Goal: Task Accomplishment & Management: Manage account settings

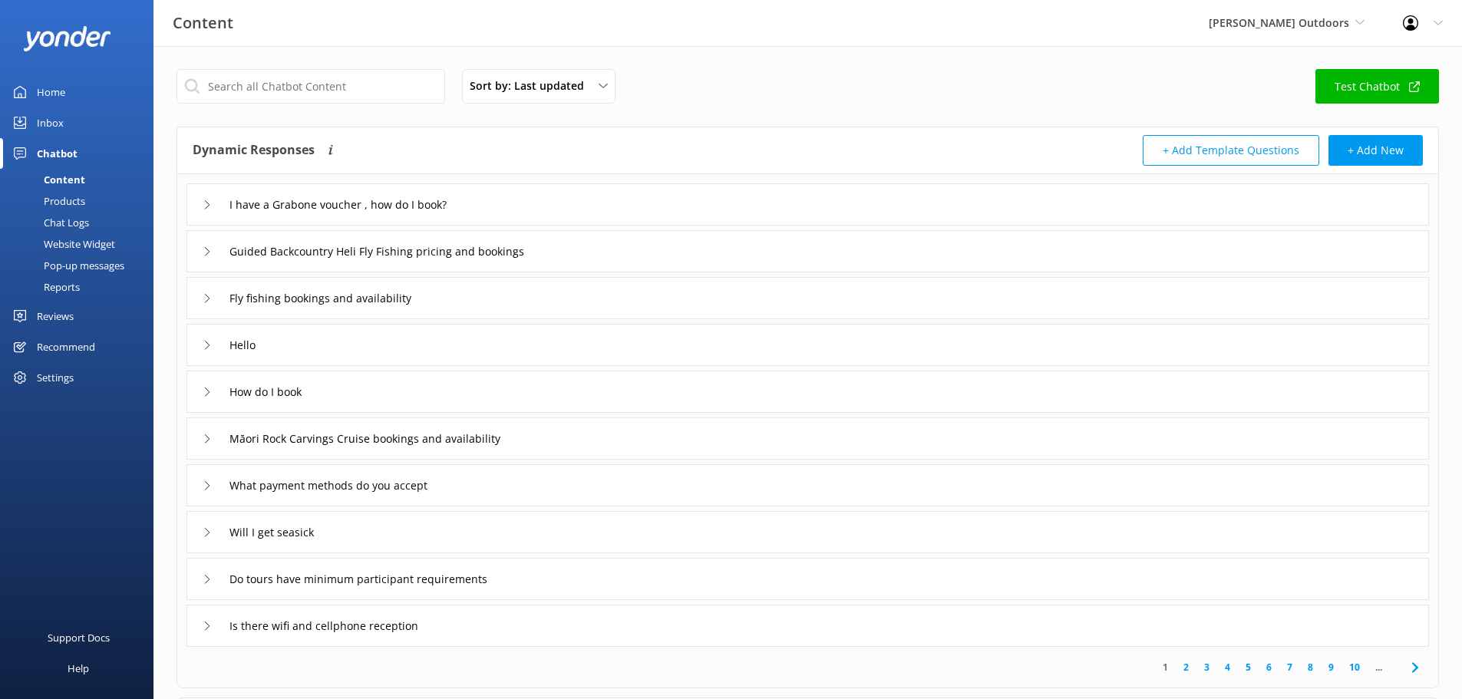
drag, startPoint x: 0, startPoint y: 0, endPoint x: 53, endPoint y: 119, distance: 130.2
click at [53, 119] on div "Inbox" at bounding box center [50, 122] width 27 height 31
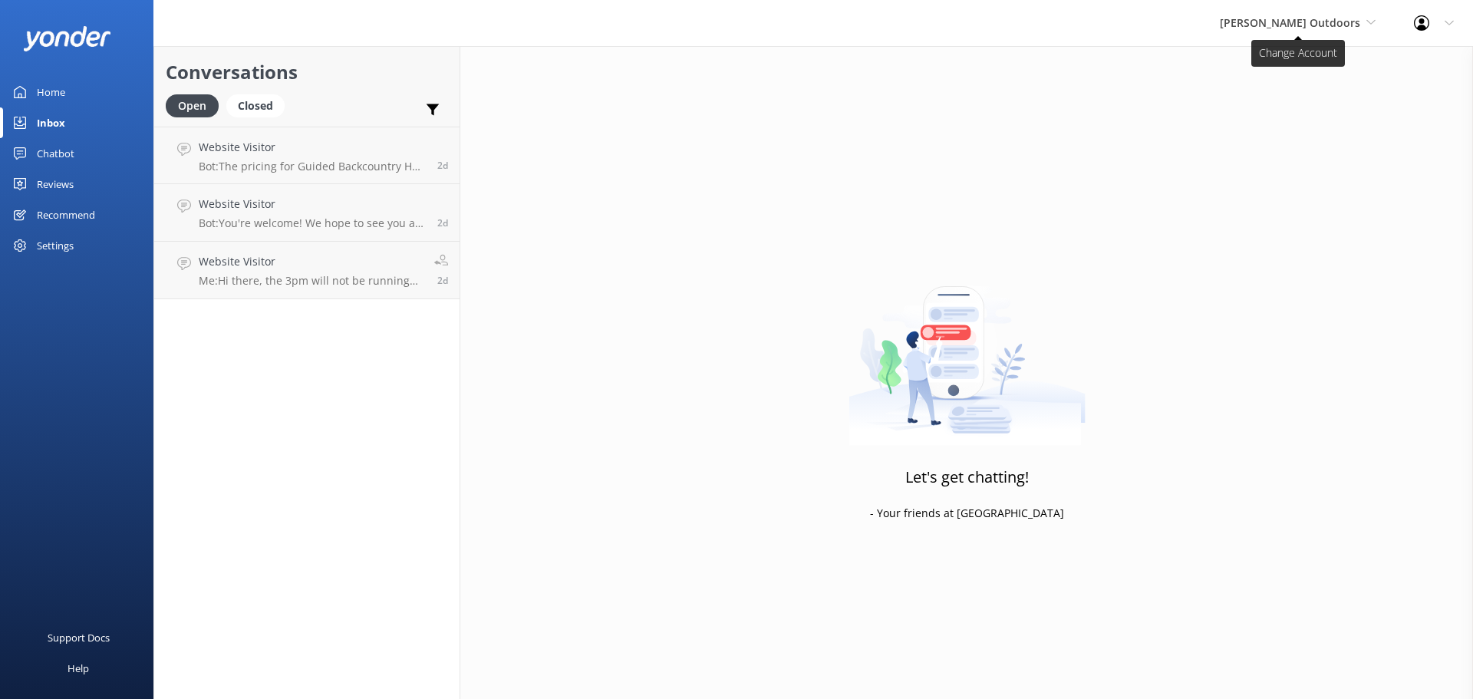
click at [1305, 21] on span "[PERSON_NAME] Outdoors" at bounding box center [1290, 22] width 140 height 15
click at [1294, 91] on link "Taupō Parasail" at bounding box center [1277, 101] width 153 height 37
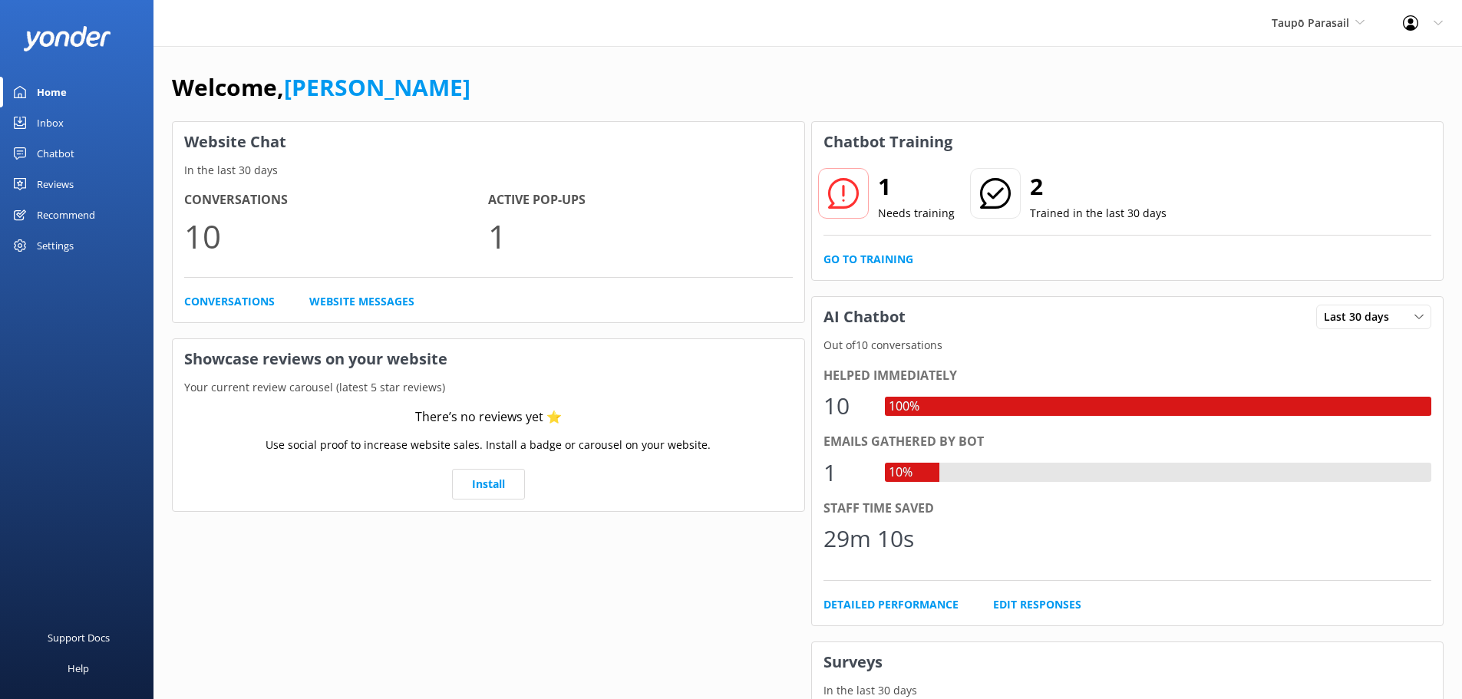
click at [54, 120] on div "Inbox" at bounding box center [50, 122] width 27 height 31
